Goal: Task Accomplishment & Management: Complete application form

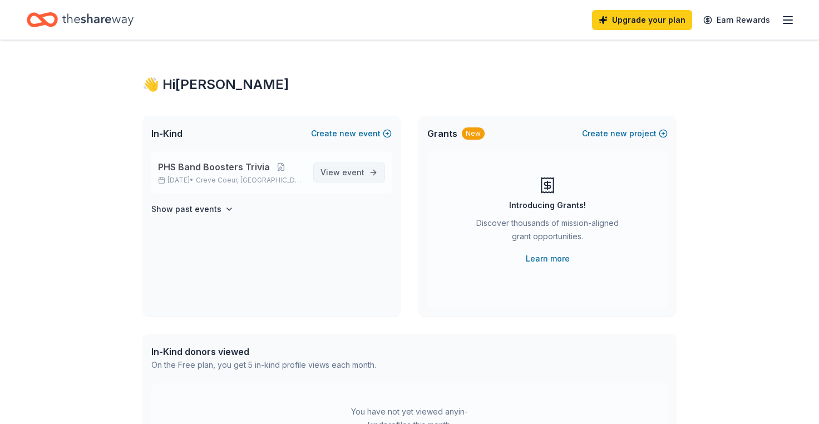
click at [347, 175] on span "event" at bounding box center [353, 171] width 22 height 9
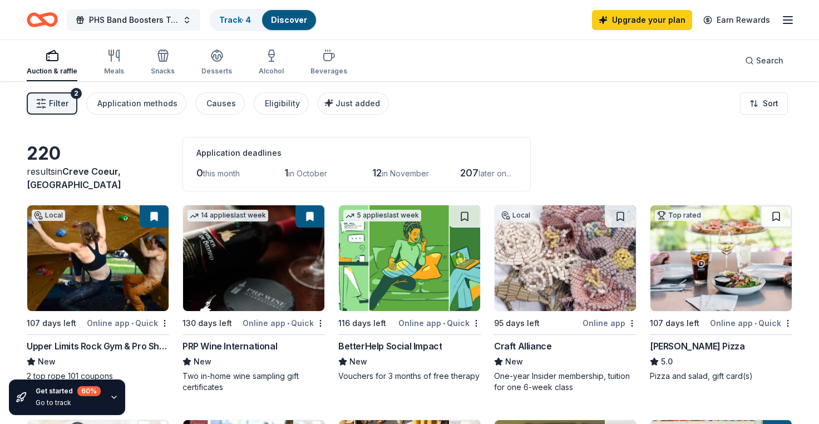
click at [161, 17] on span "PHS Band Boosters Trivia" at bounding box center [133, 19] width 89 height 13
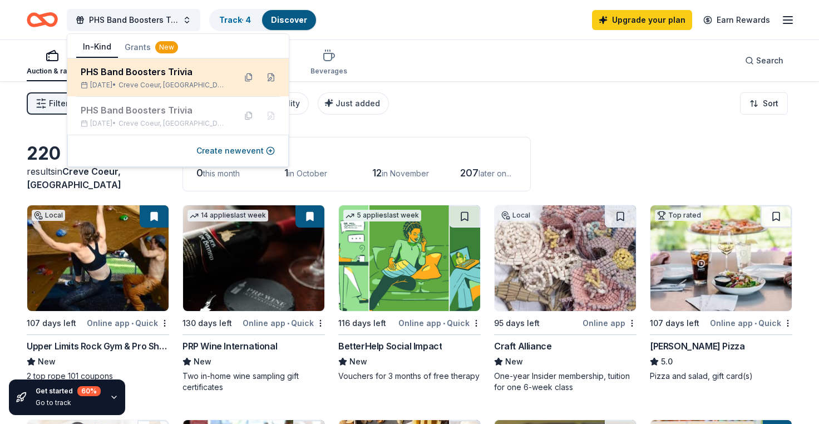
click at [176, 76] on div "PHS Band Boosters Trivia" at bounding box center [154, 71] width 146 height 13
click at [269, 77] on button at bounding box center [271, 77] width 18 height 18
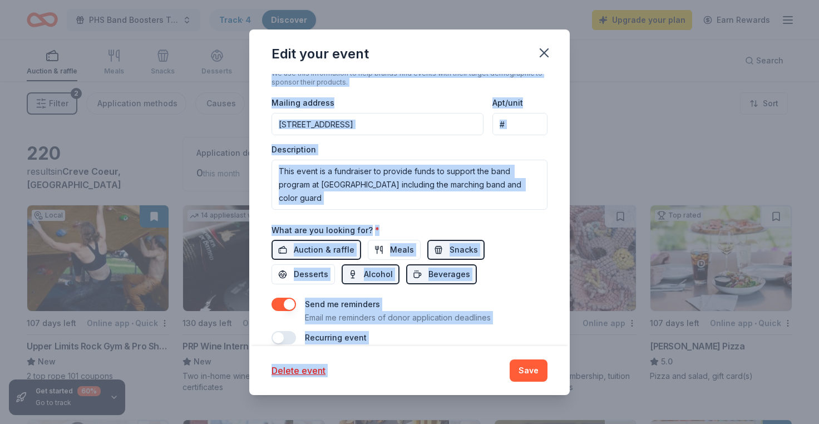
scroll to position [328, 0]
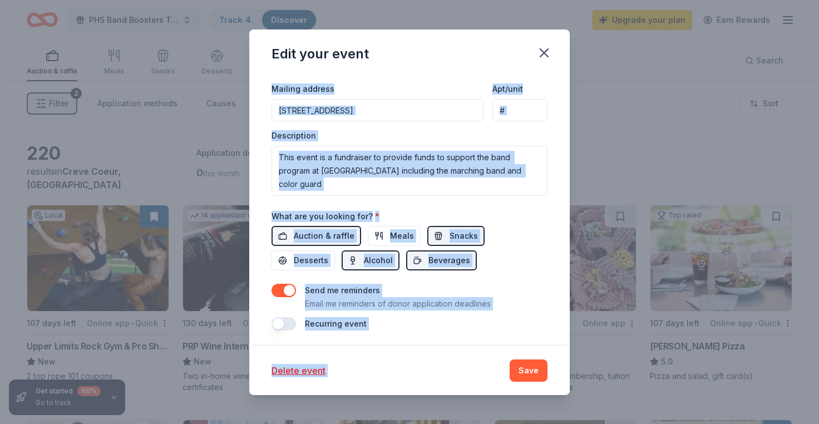
drag, startPoint x: 558, startPoint y: 278, endPoint x: 556, endPoint y: 344, distance: 66.8
click at [556, 344] on div "Update donors you've applied to Let donors know of any updates you've made sinc…" at bounding box center [409, 210] width 320 height 272
click at [558, 284] on div "Update donors you've applied to Let donors know of any updates you've made sinc…" at bounding box center [409, 210] width 320 height 272
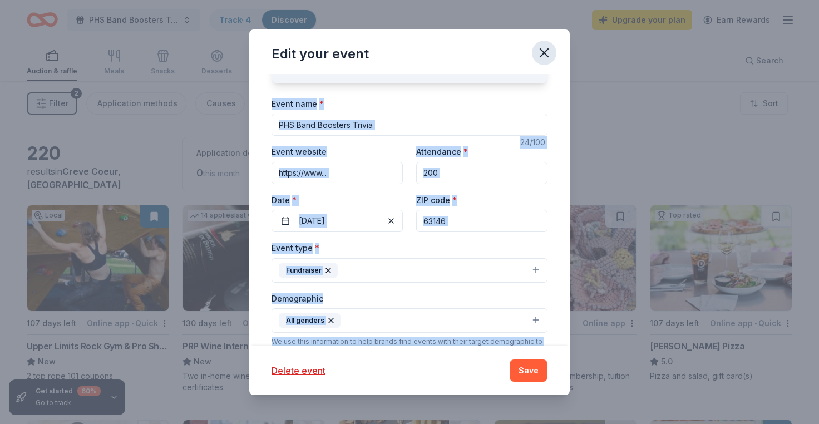
scroll to position [0, 0]
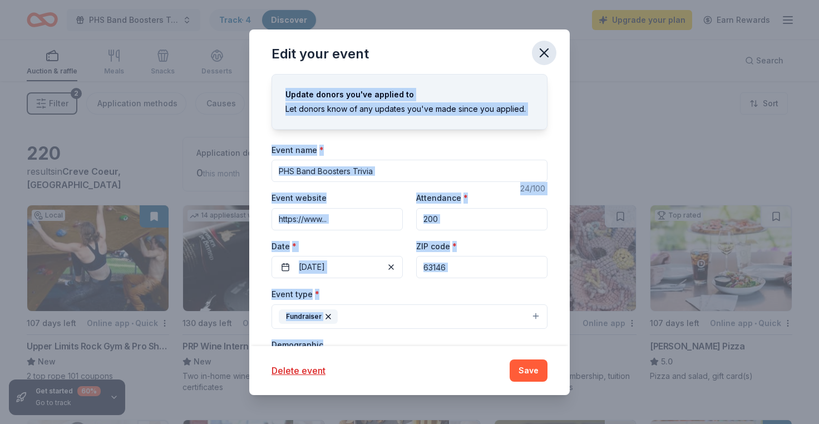
drag, startPoint x: 552, startPoint y: 107, endPoint x: 551, endPoint y: 52, distance: 54.5
click at [551, 52] on div "Edit your event Update donors you've applied to Let donors know of any updates …" at bounding box center [409, 211] width 320 height 365
click at [543, 51] on icon "button" at bounding box center [544, 53] width 8 height 8
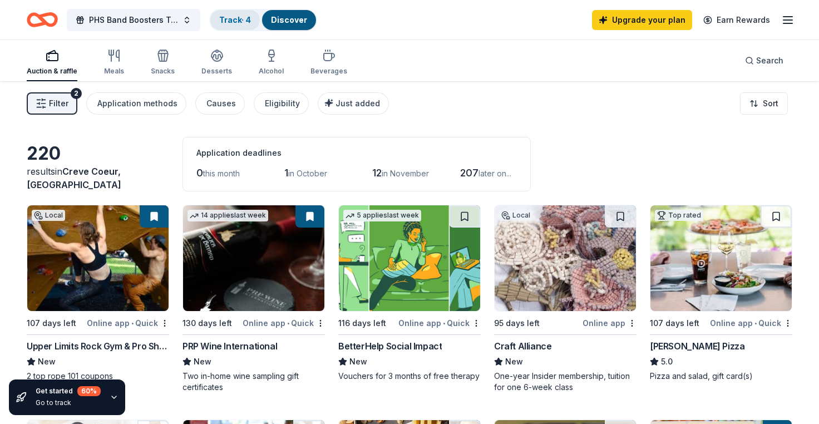
click at [229, 19] on link "Track · 4" at bounding box center [235, 19] width 32 height 9
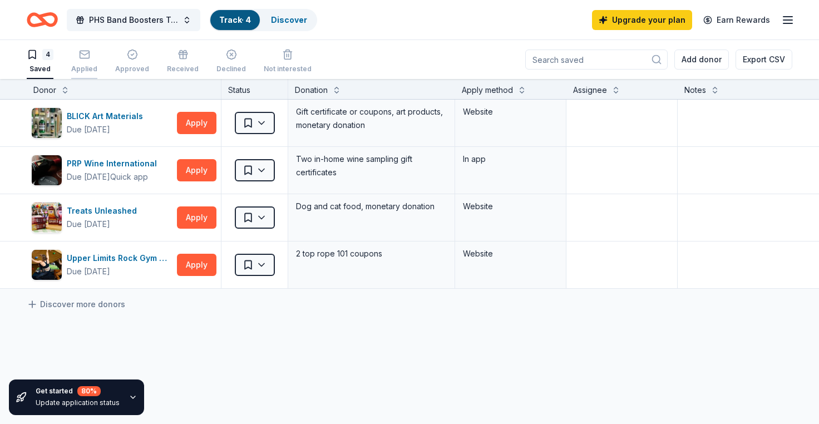
click at [82, 60] on icon "button" at bounding box center [84, 54] width 11 height 11
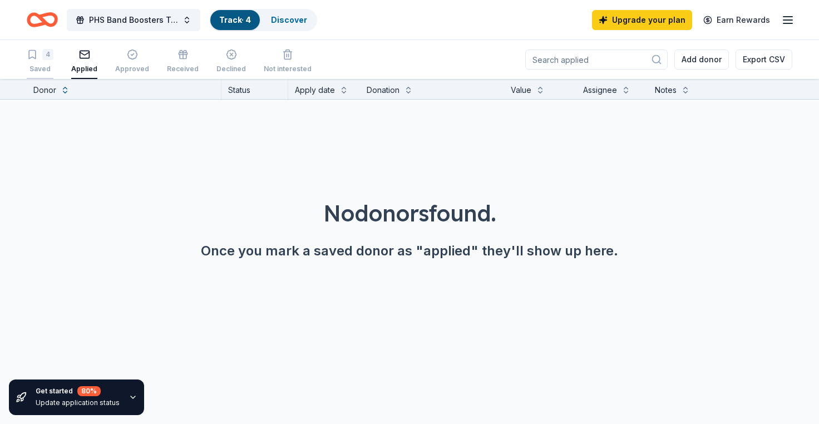
click at [41, 60] on div "4" at bounding box center [40, 54] width 27 height 11
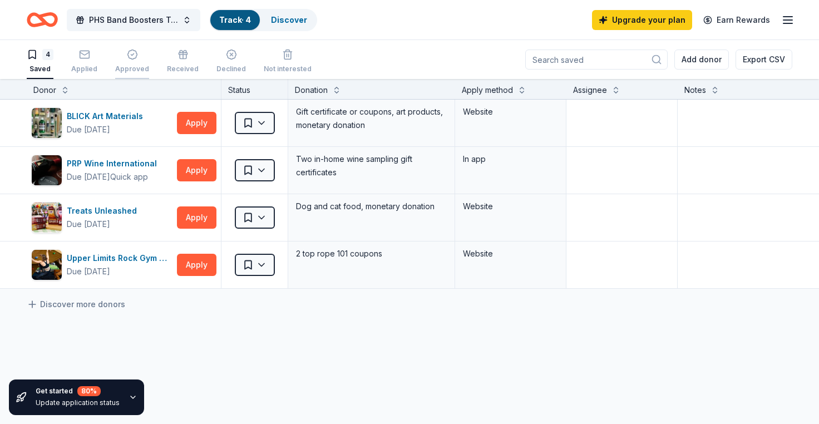
click at [131, 59] on icon "button" at bounding box center [131, 54] width 9 height 9
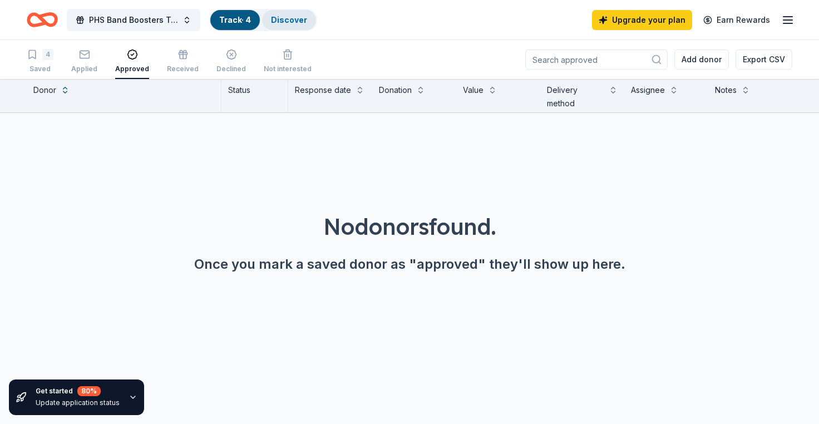
click at [295, 19] on link "Discover" at bounding box center [289, 19] width 36 height 9
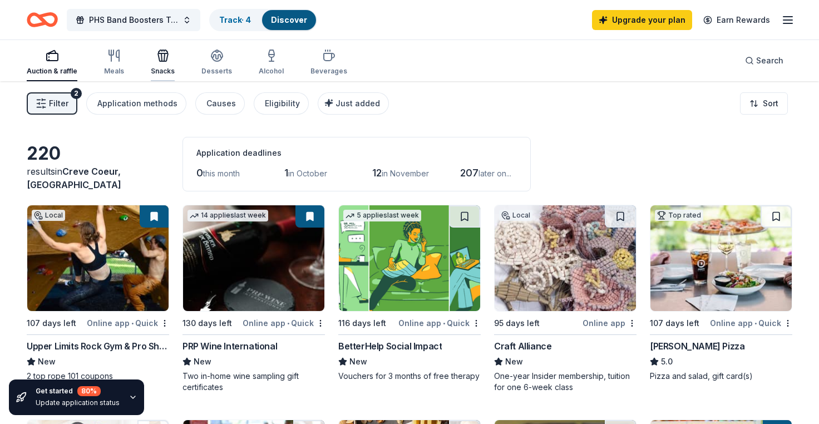
click at [161, 60] on icon "button" at bounding box center [162, 55] width 13 height 13
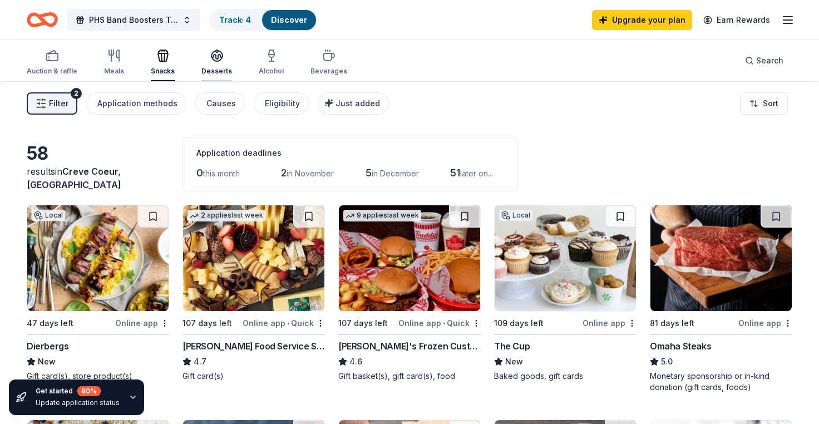
click at [220, 56] on icon "button" at bounding box center [216, 55] width 11 height 8
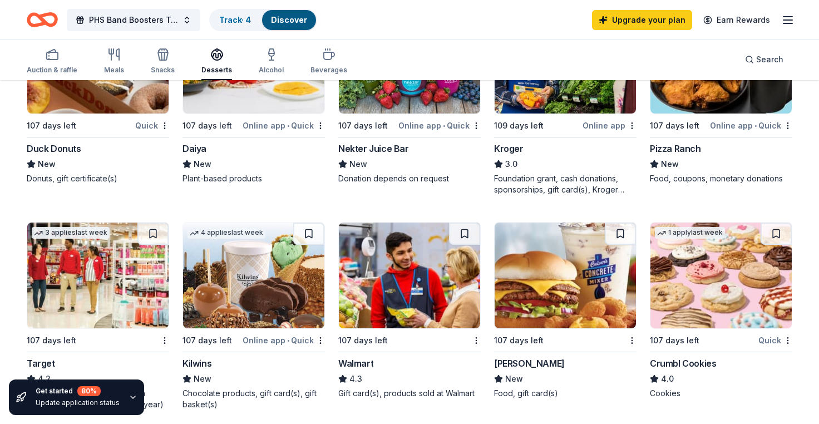
scroll to position [626, 0]
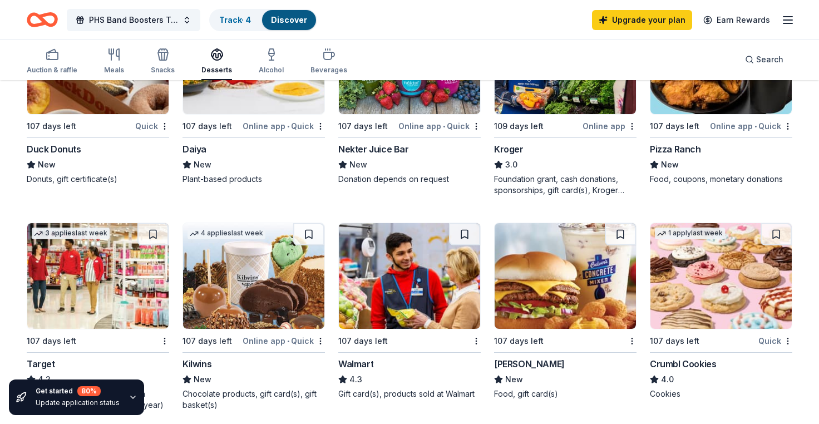
click at [407, 294] on img at bounding box center [409, 276] width 141 height 106
click at [221, 61] on div "Desserts" at bounding box center [216, 61] width 31 height 27
click at [210, 55] on icon "button" at bounding box center [216, 54] width 13 height 13
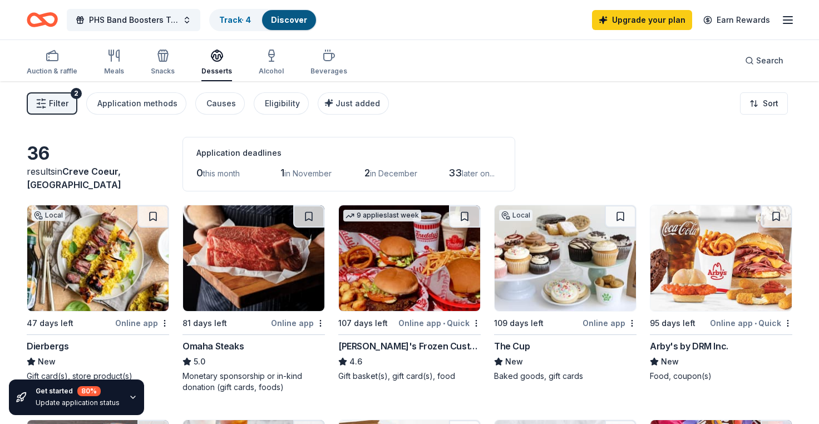
scroll to position [0, 0]
click at [270, 63] on div "Alcohol" at bounding box center [271, 62] width 25 height 27
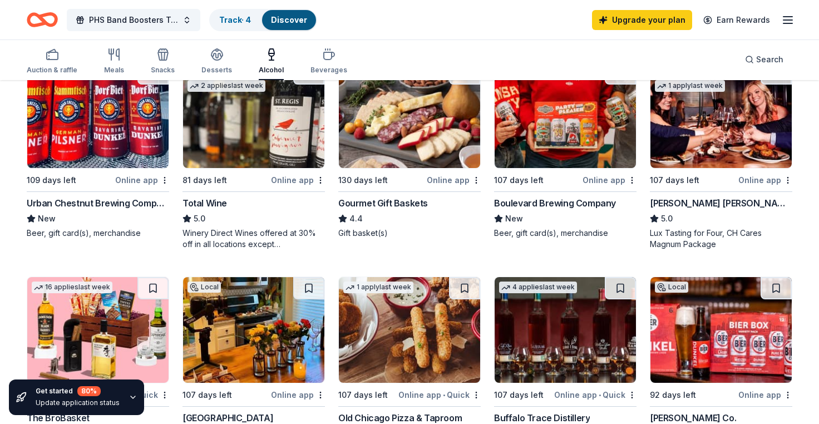
scroll to position [148, 0]
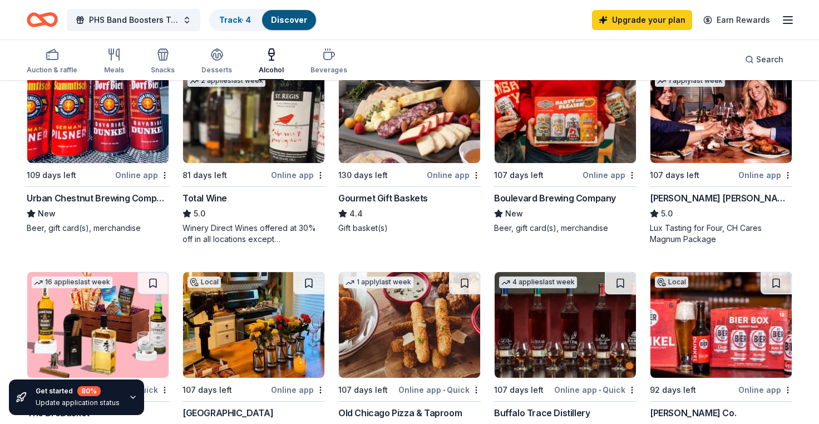
click at [92, 133] on img at bounding box center [97, 110] width 141 height 106
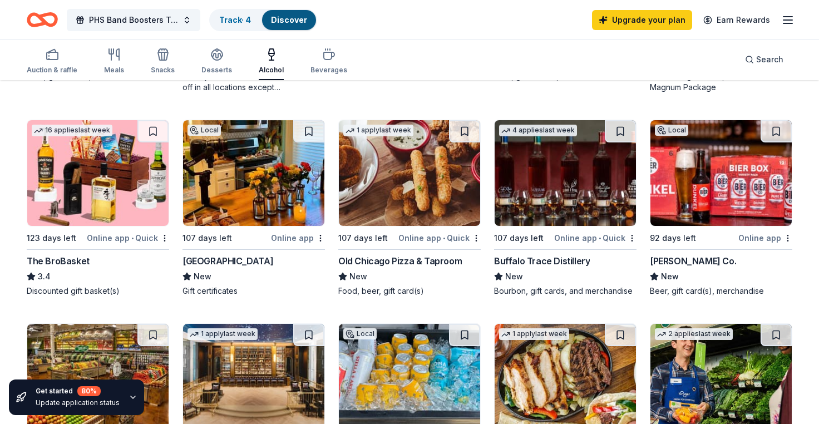
scroll to position [301, 0]
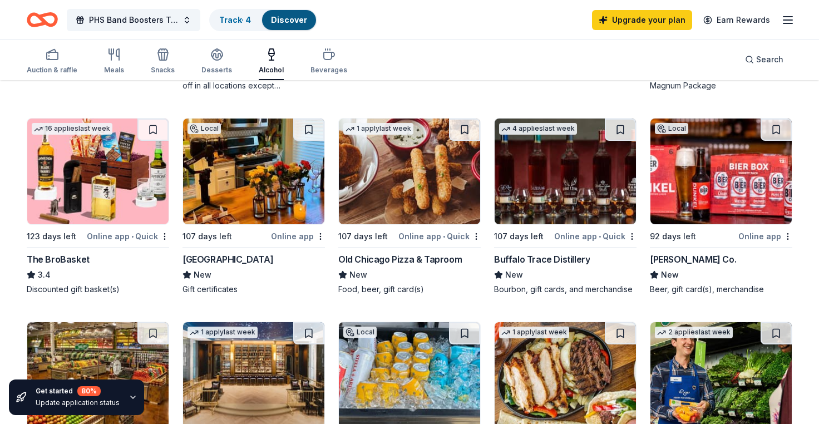
click at [558, 256] on div "Buffalo Trace Distillery" at bounding box center [542, 259] width 96 height 13
click at [96, 175] on img at bounding box center [97, 171] width 141 height 106
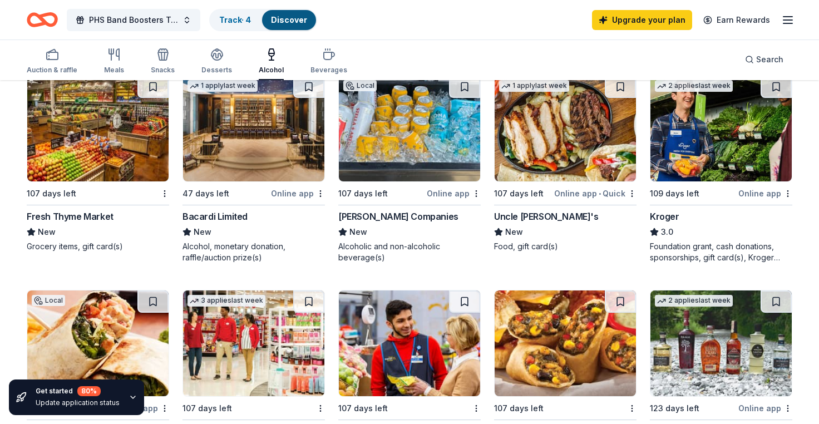
scroll to position [548, 0]
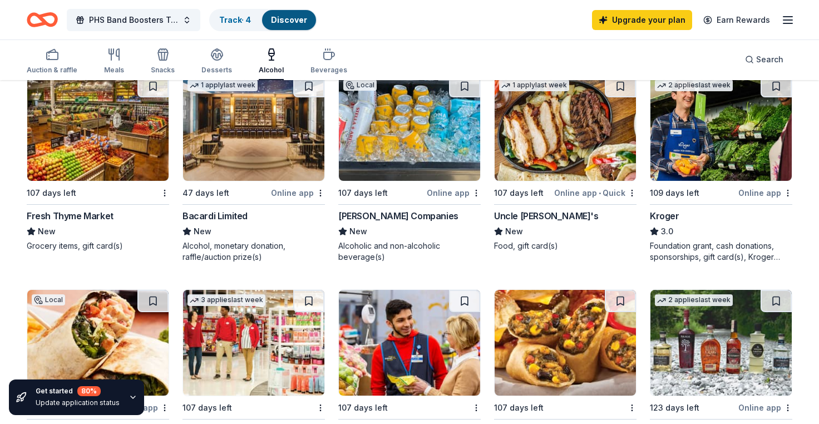
click at [254, 143] on img at bounding box center [253, 128] width 141 height 106
click at [402, 155] on img at bounding box center [409, 128] width 141 height 106
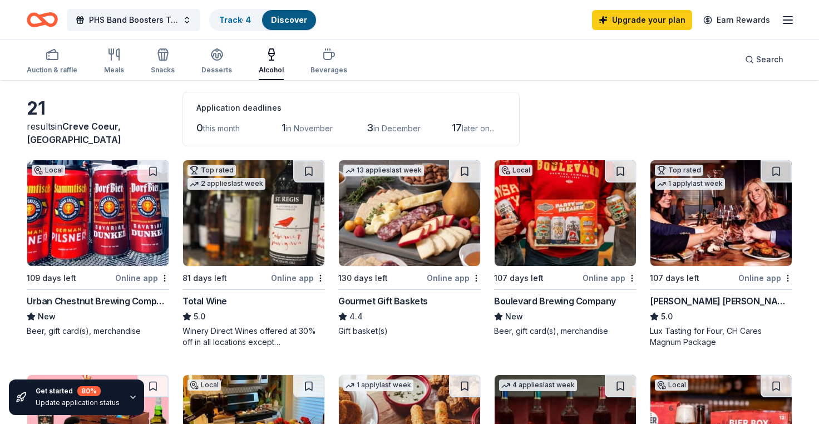
scroll to position [22, 0]
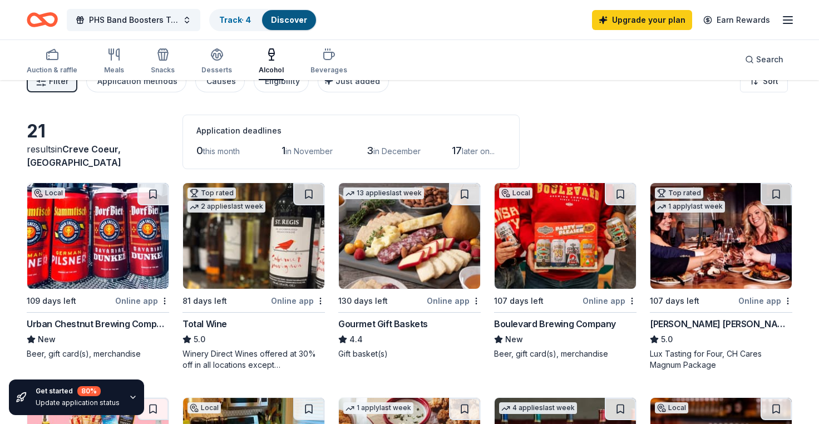
click at [548, 251] on img at bounding box center [564, 236] width 141 height 106
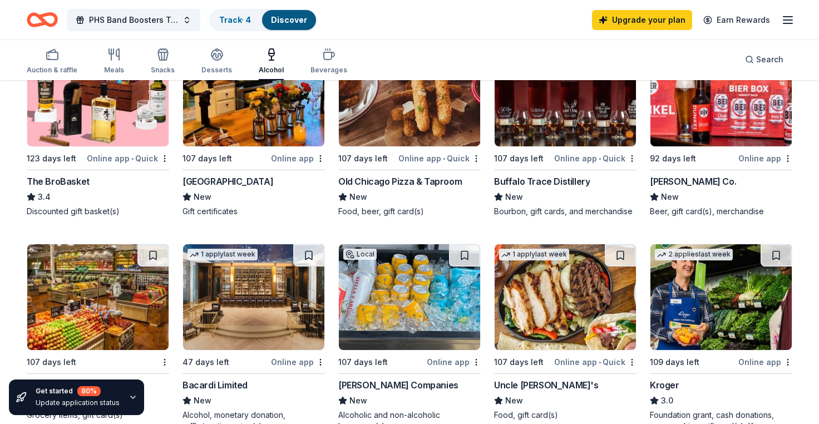
scroll to position [343, 0]
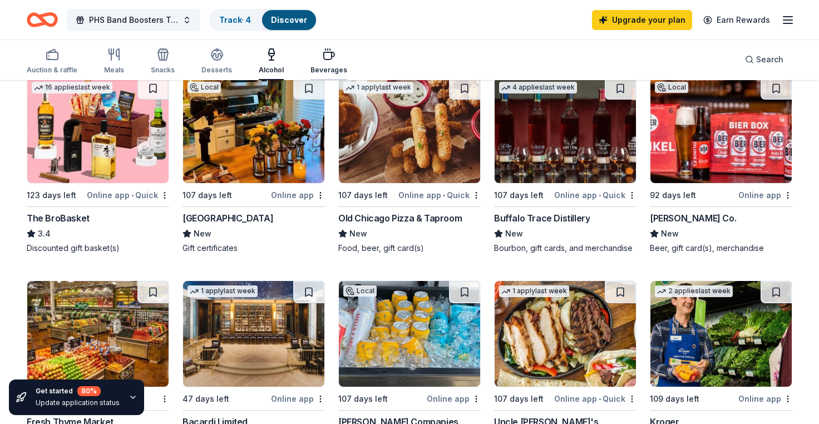
click at [322, 57] on icon "button" at bounding box center [328, 54] width 13 height 13
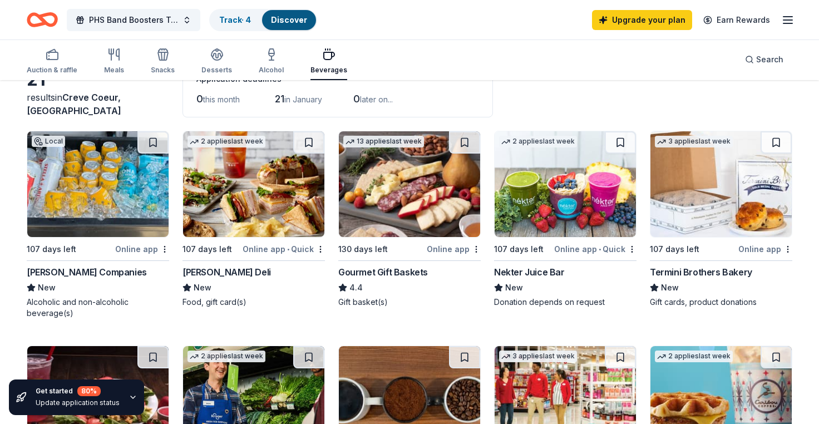
scroll to position [70, 0]
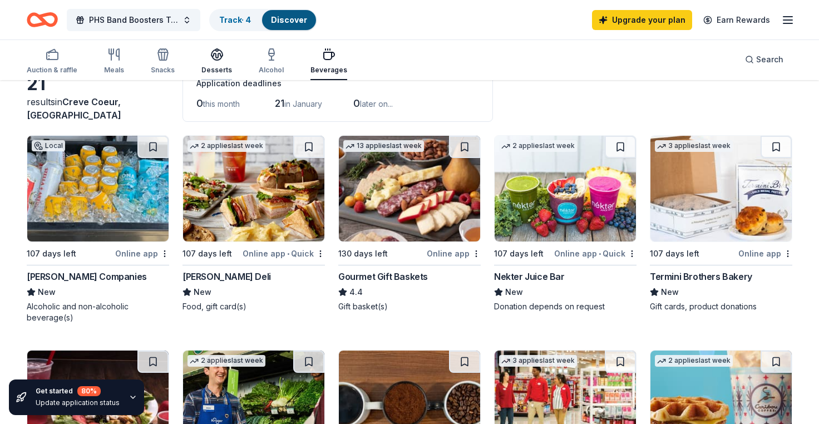
click at [214, 55] on icon "button" at bounding box center [216, 54] width 11 height 8
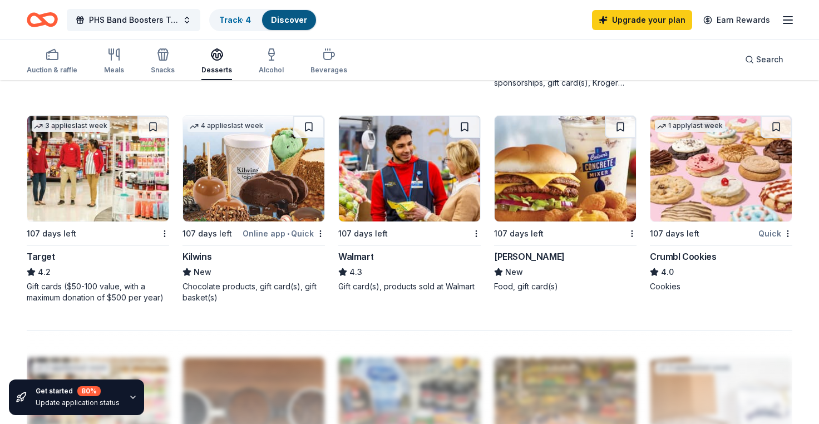
scroll to position [735, 0]
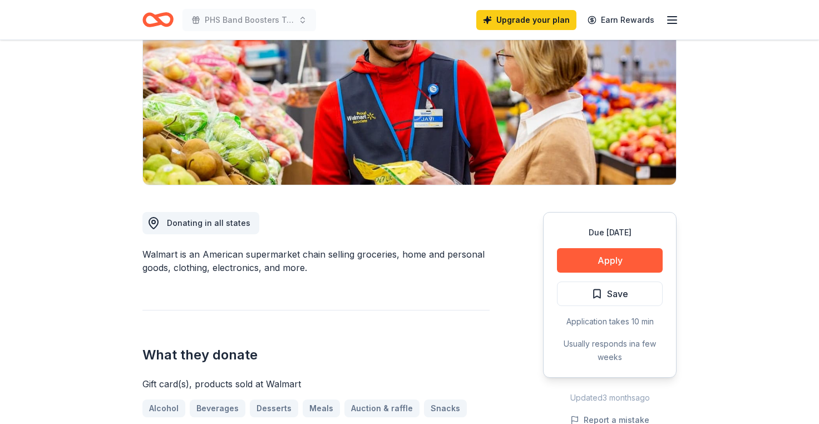
scroll to position [152, 0]
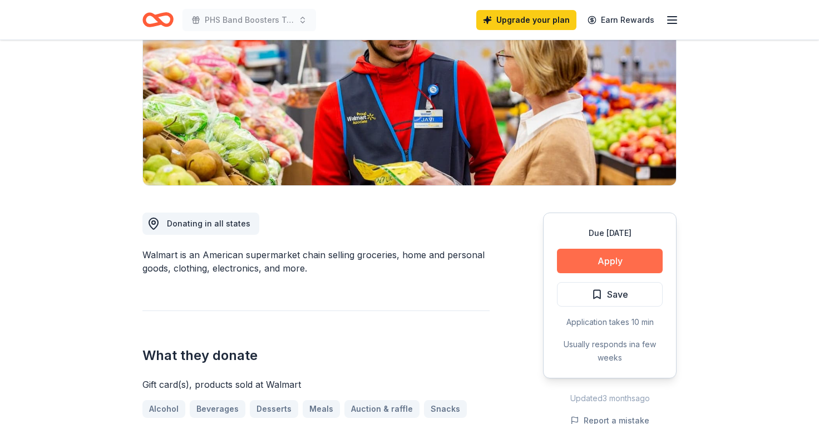
click at [622, 259] on button "Apply" at bounding box center [610, 261] width 106 height 24
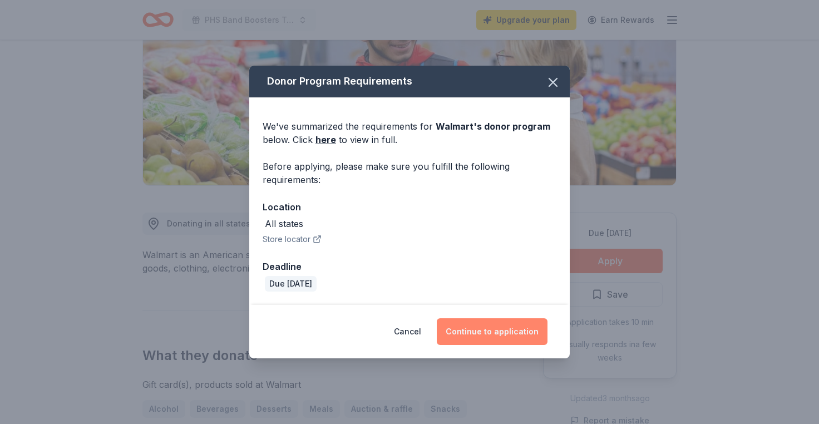
click at [527, 330] on button "Continue to application" at bounding box center [492, 331] width 111 height 27
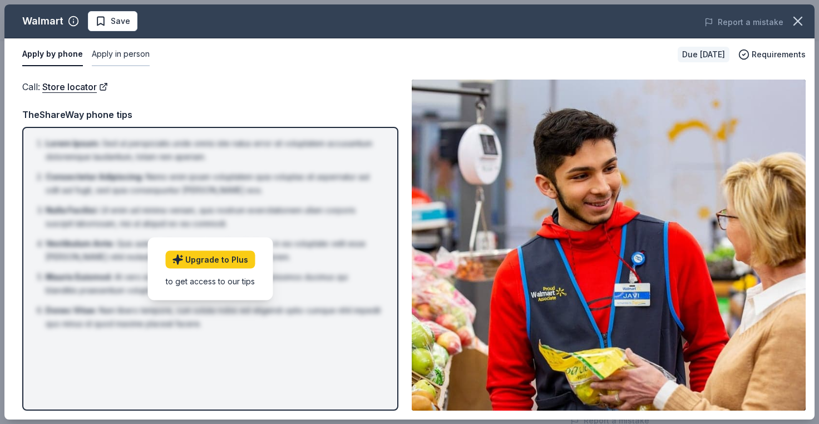
click at [125, 52] on button "Apply in person" at bounding box center [121, 54] width 58 height 23
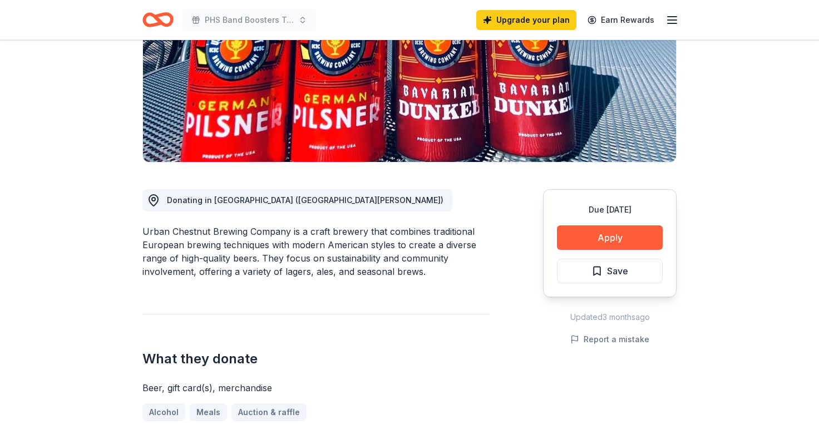
scroll to position [188, 0]
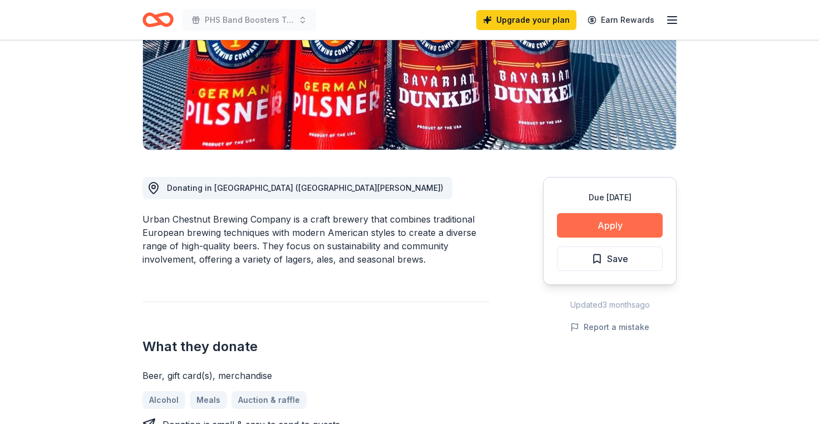
click at [630, 218] on button "Apply" at bounding box center [610, 225] width 106 height 24
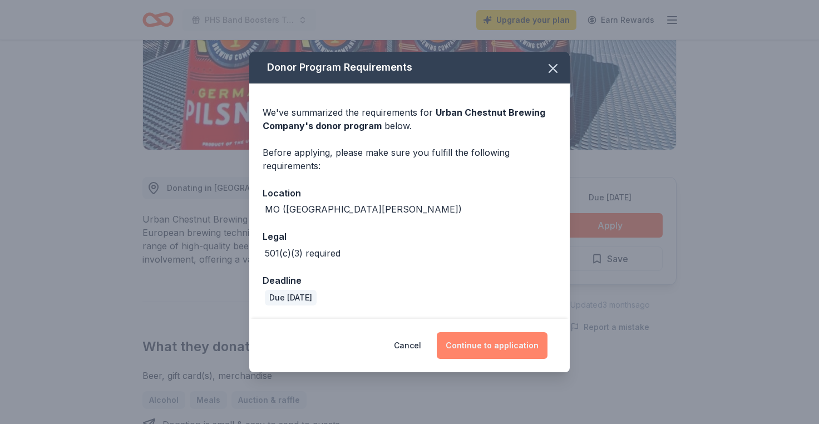
click at [517, 342] on button "Continue to application" at bounding box center [492, 345] width 111 height 27
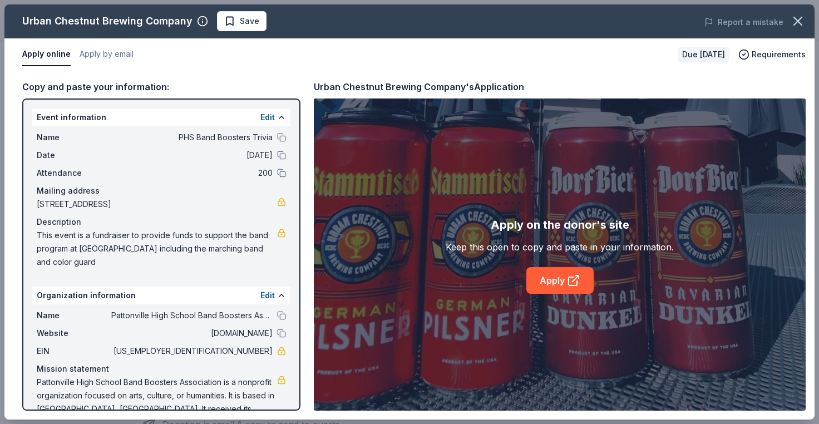
click at [619, 75] on div "Copy and paste your information: Event information Edit Name PHS Band Boosters …" at bounding box center [409, 245] width 810 height 349
click at [570, 290] on link "Apply" at bounding box center [559, 280] width 67 height 27
click at [796, 19] on icon "button" at bounding box center [798, 21] width 16 height 16
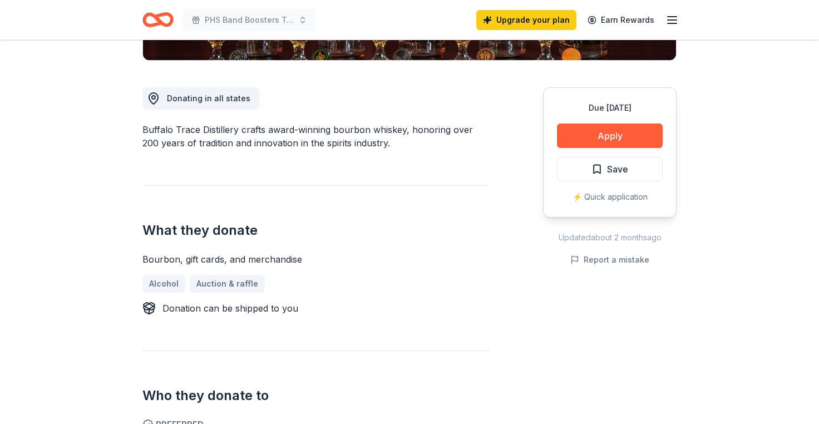
scroll to position [277, 0]
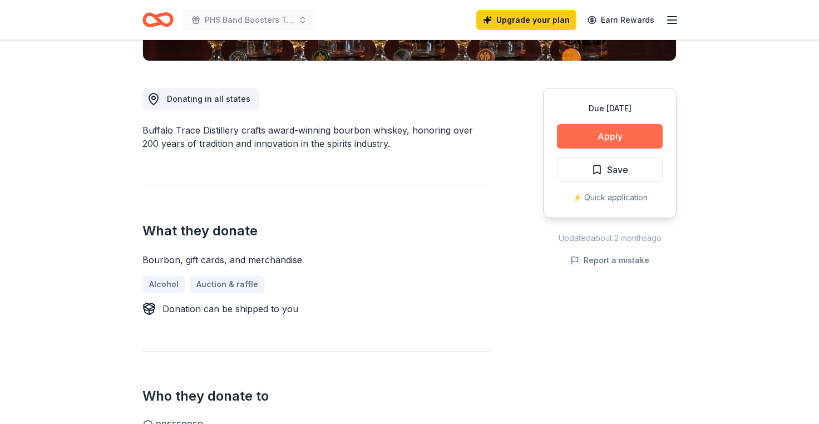
click at [623, 137] on button "Apply" at bounding box center [610, 136] width 106 height 24
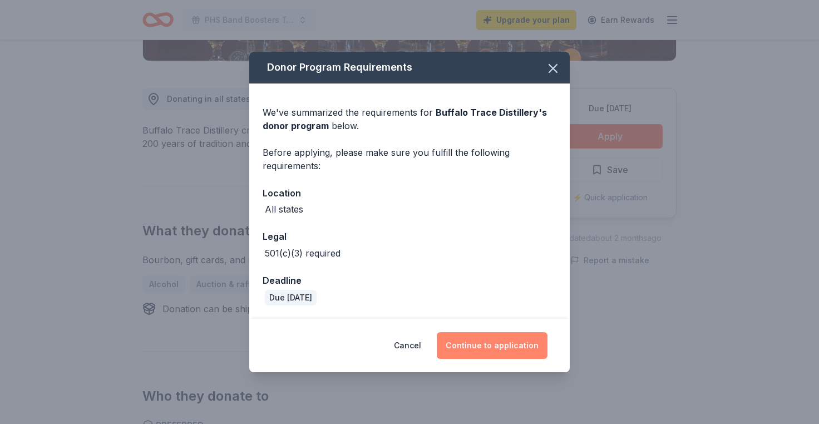
click at [502, 344] on button "Continue to application" at bounding box center [492, 345] width 111 height 27
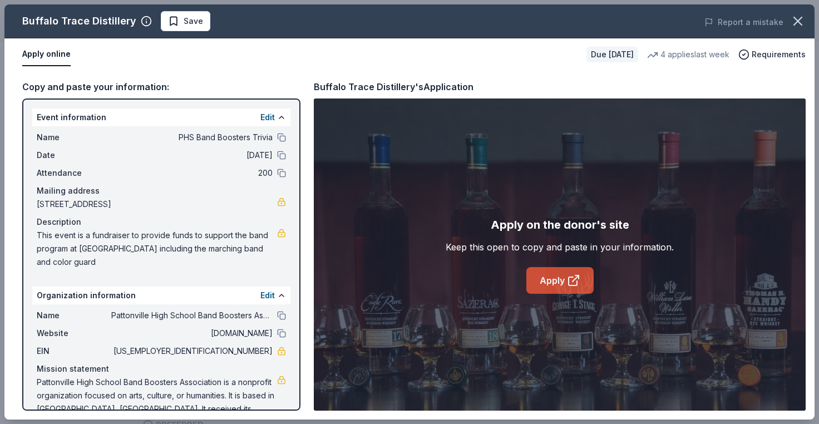
click at [552, 286] on link "Apply" at bounding box center [559, 280] width 67 height 27
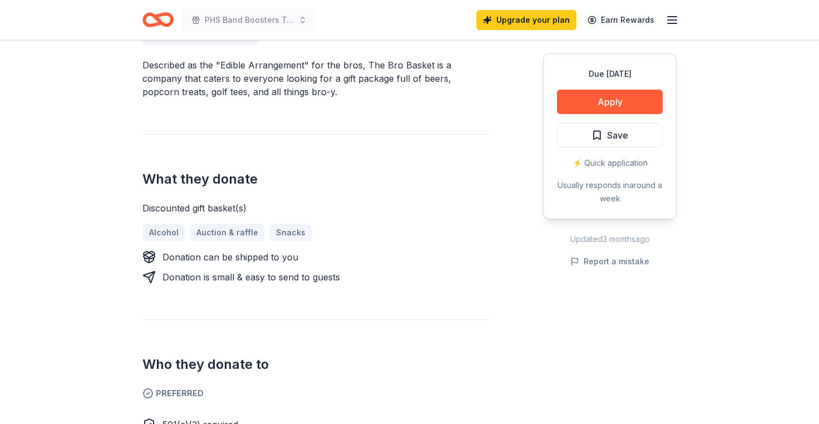
scroll to position [328, 0]
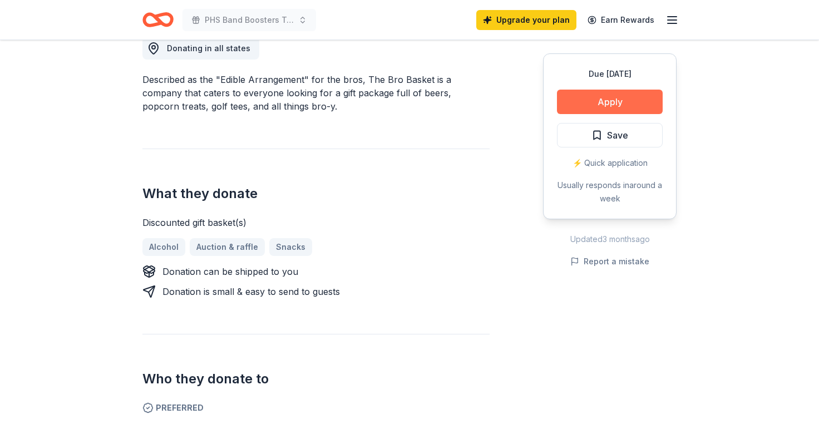
click at [619, 96] on button "Apply" at bounding box center [610, 102] width 106 height 24
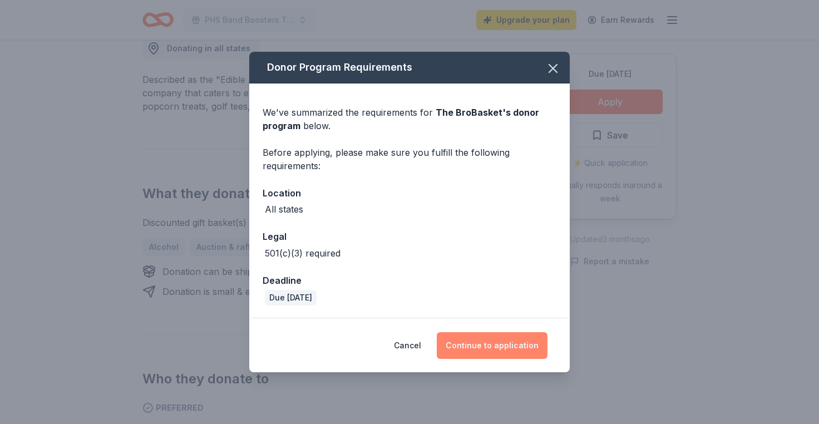
click at [490, 343] on button "Continue to application" at bounding box center [492, 345] width 111 height 27
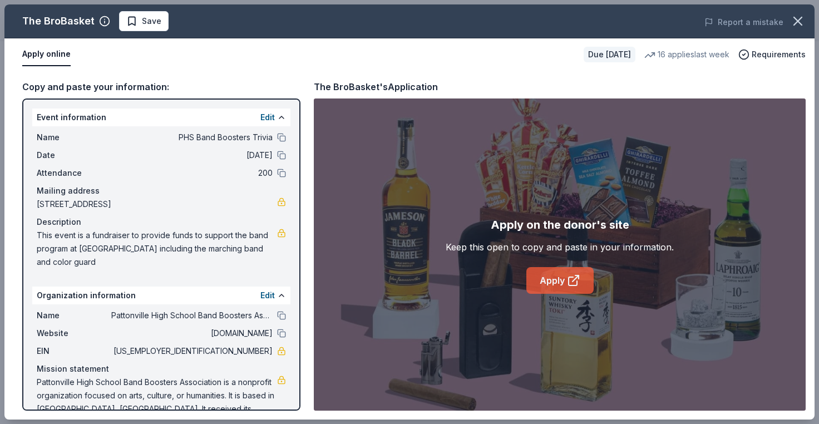
click at [567, 279] on icon at bounding box center [573, 280] width 13 height 13
click at [795, 22] on icon "button" at bounding box center [798, 21] width 16 height 16
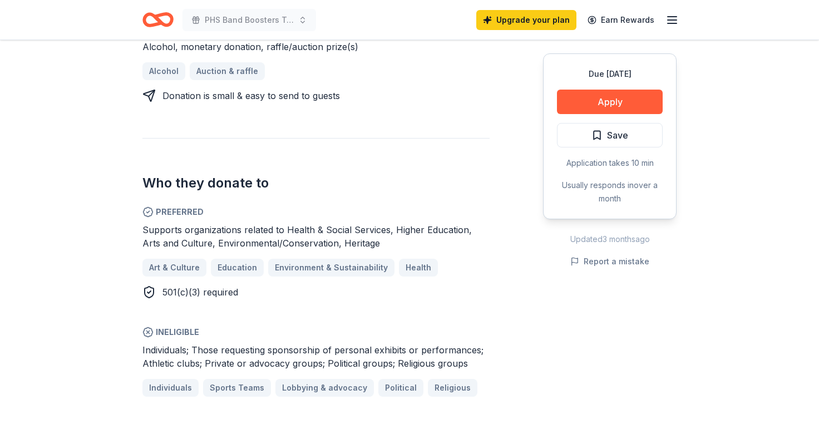
scroll to position [547, 0]
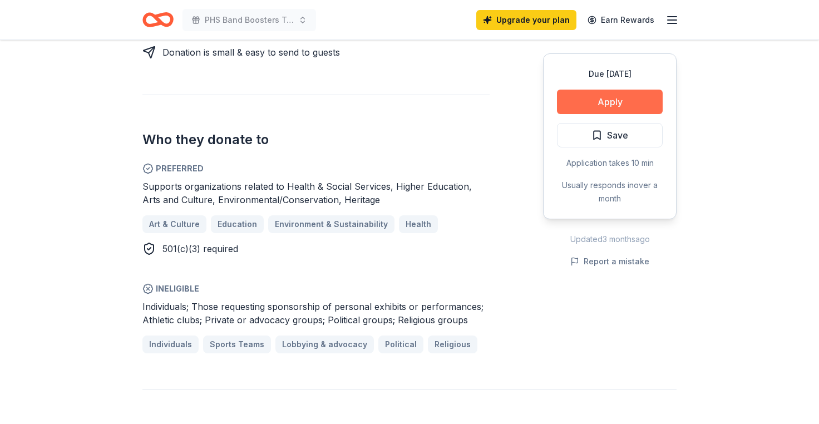
click at [611, 104] on button "Apply" at bounding box center [610, 102] width 106 height 24
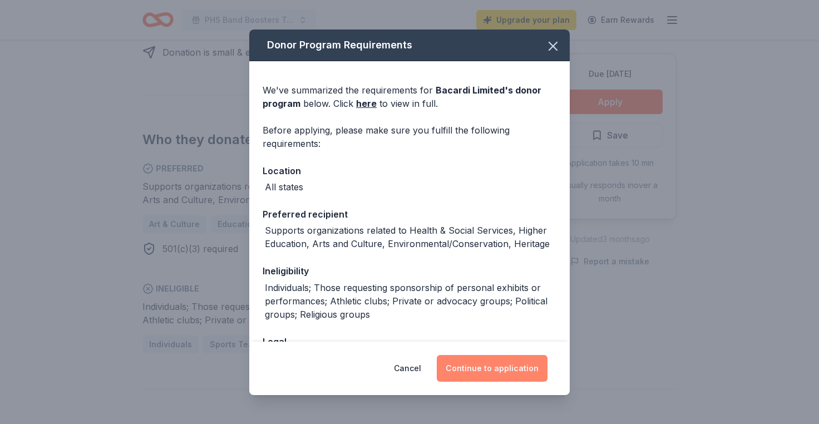
click at [502, 362] on button "Continue to application" at bounding box center [492, 368] width 111 height 27
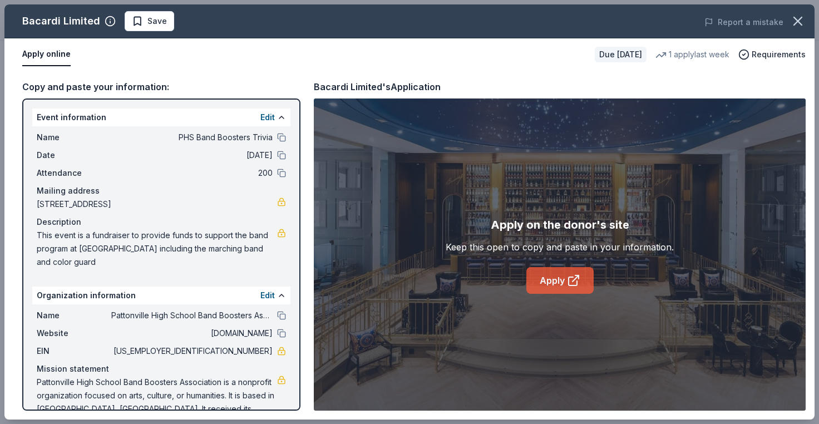
click at [557, 293] on link "Apply" at bounding box center [559, 280] width 67 height 27
